Goal: Find specific page/section: Find specific page/section

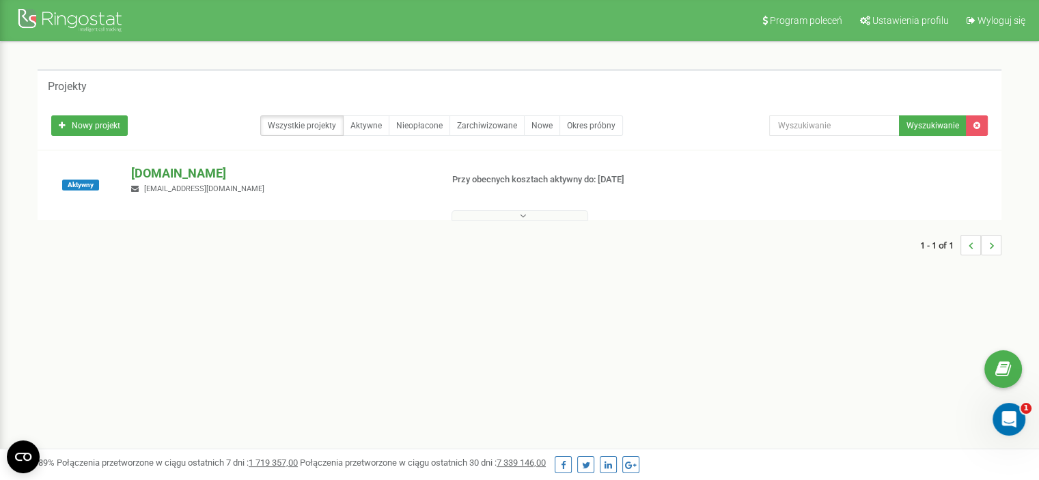
click at [176, 177] on p "[DOMAIN_NAME]" at bounding box center [280, 174] width 299 height 18
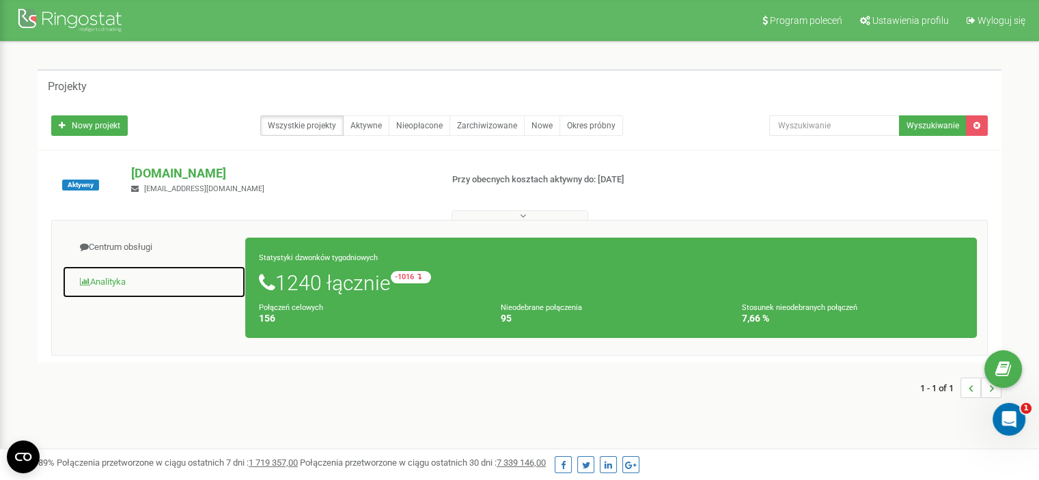
click at [123, 279] on link "Analityka" at bounding box center [154, 282] width 184 height 33
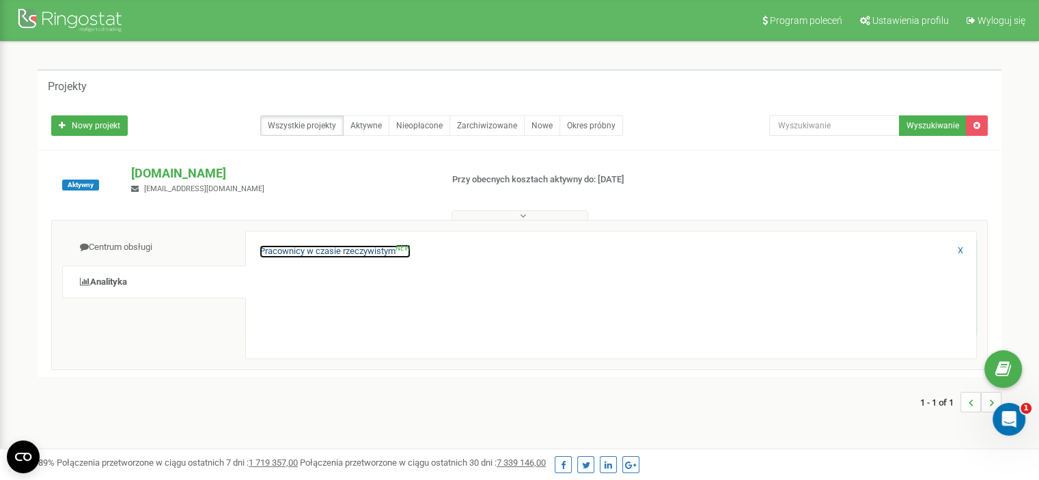
click at [314, 254] on link "Pracownicy w czasie rzeczywistym NEW" at bounding box center [335, 251] width 151 height 13
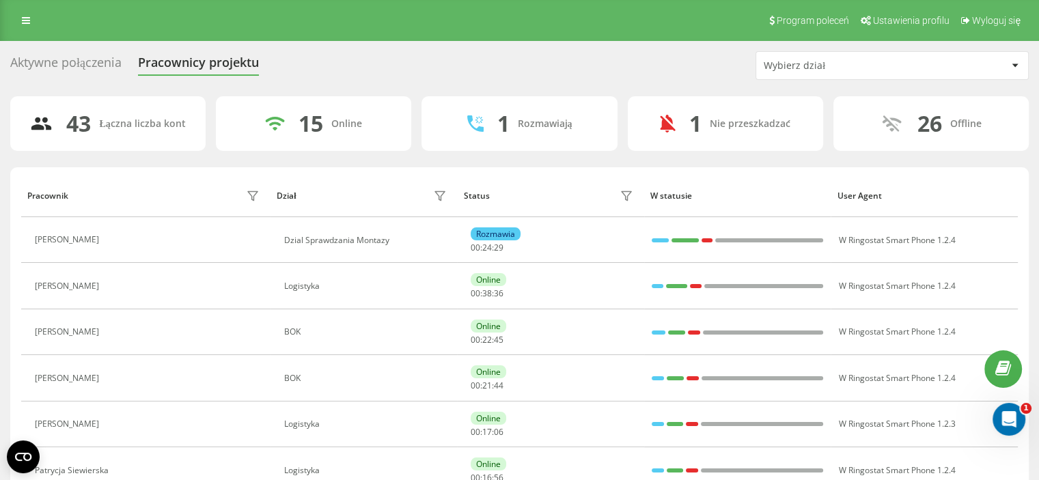
click at [58, 57] on div "Aktywne połączenia" at bounding box center [65, 65] width 111 height 21
